Goal: Transaction & Acquisition: Purchase product/service

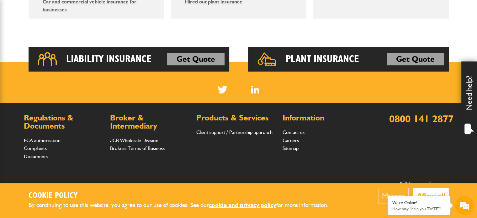
scroll to position [459, 0]
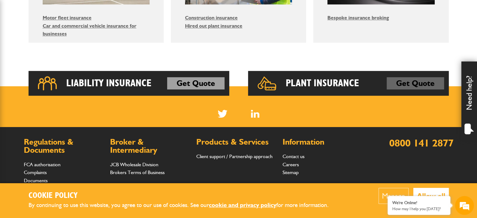
click at [399, 85] on link "Get Quote" at bounding box center [414, 83] width 57 height 13
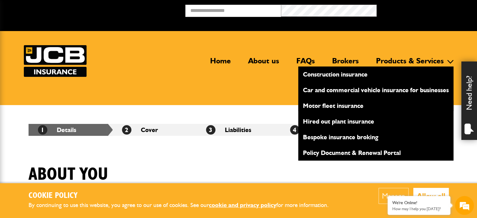
click at [333, 105] on link "Motor fleet insurance" at bounding box center [375, 105] width 155 height 11
